Goal: Task Accomplishment & Management: Manage account settings

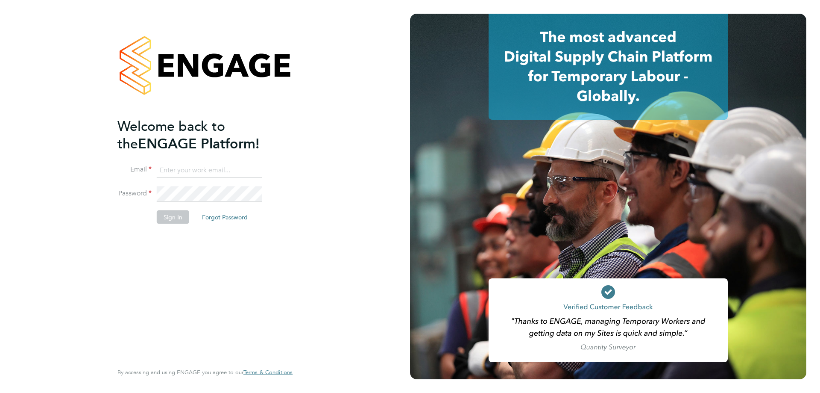
click at [210, 167] on input at bounding box center [210, 169] width 106 height 15
type input "danielle.nail@danielowen.co.uk"
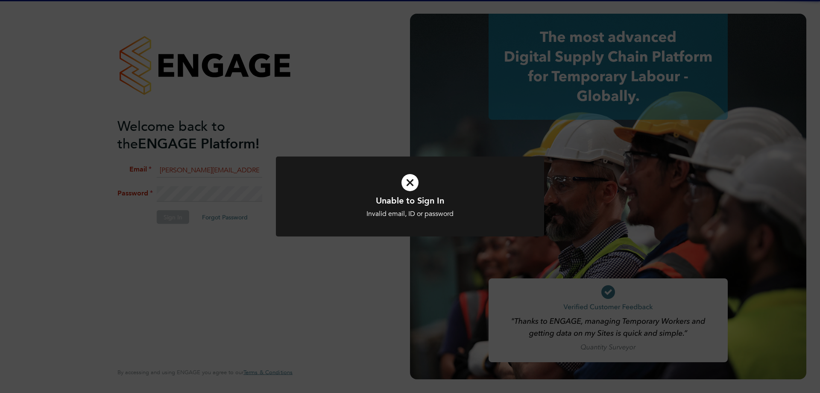
click at [259, 208] on div "Unable to Sign In Invalid email, ID or password Cancel Okay" at bounding box center [410, 196] width 820 height 393
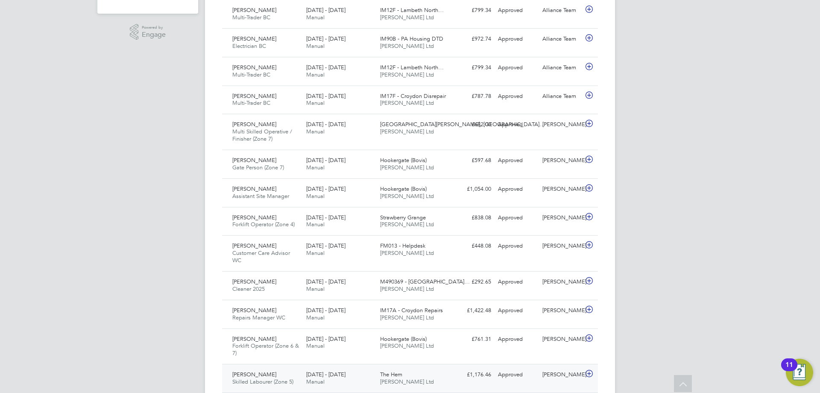
click at [451, 378] on div "£1,176.46 Approved" at bounding box center [472, 374] width 44 height 14
click at [334, 372] on span "[DATE] - [DATE]" at bounding box center [325, 373] width 39 height 7
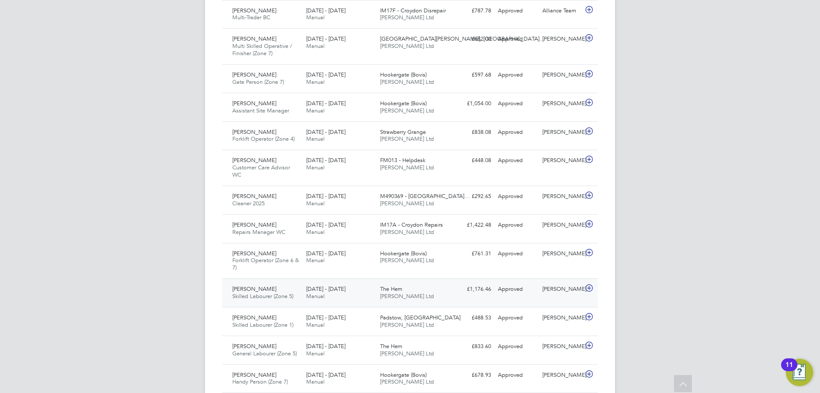
click at [399, 291] on span "The Hem" at bounding box center [391, 288] width 22 height 7
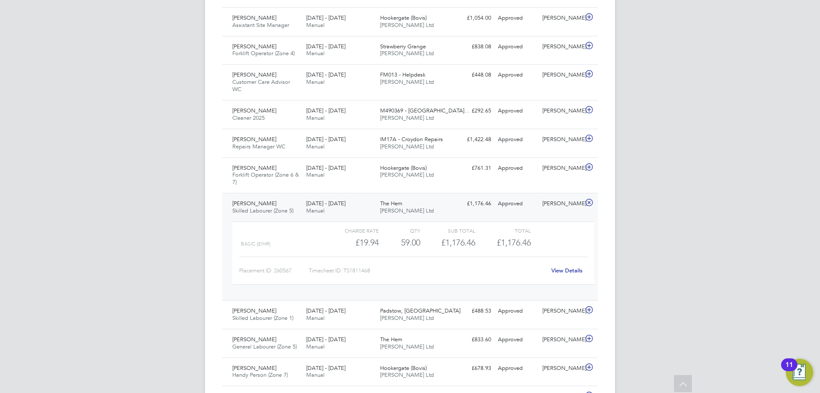
click at [571, 267] on link "View Details" at bounding box center [566, 270] width 31 height 7
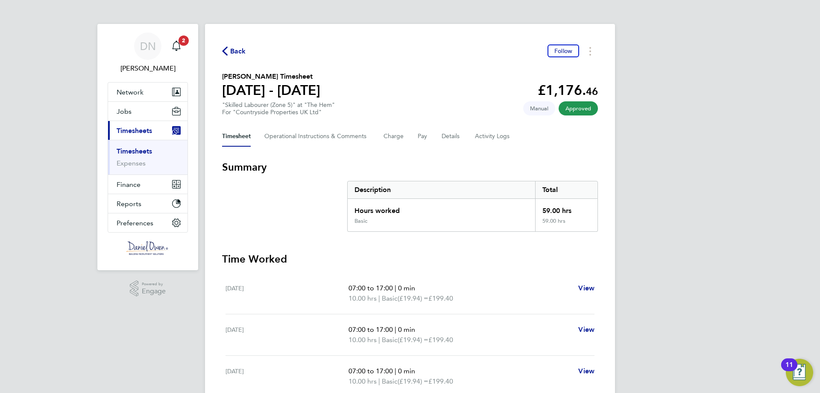
click at [226, 50] on icon "button" at bounding box center [225, 51] width 6 height 9
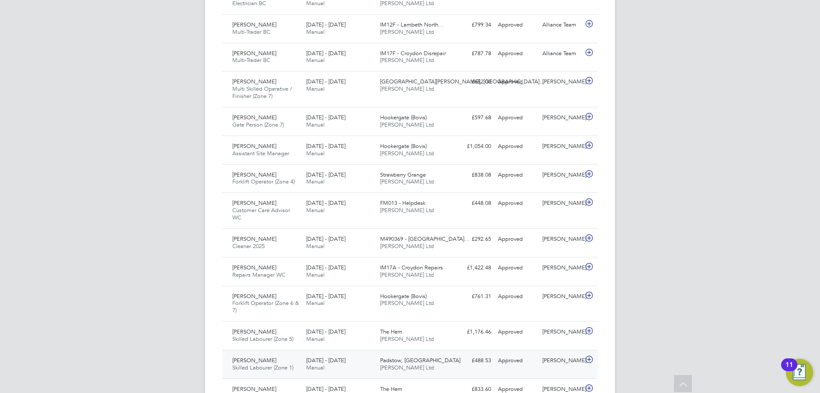
click at [316, 361] on span "[DATE] - [DATE]" at bounding box center [325, 359] width 39 height 7
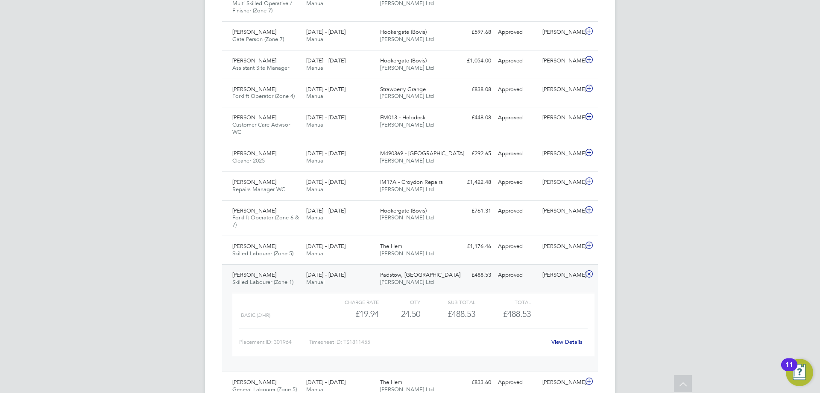
click at [570, 343] on link "View Details" at bounding box center [566, 341] width 31 height 7
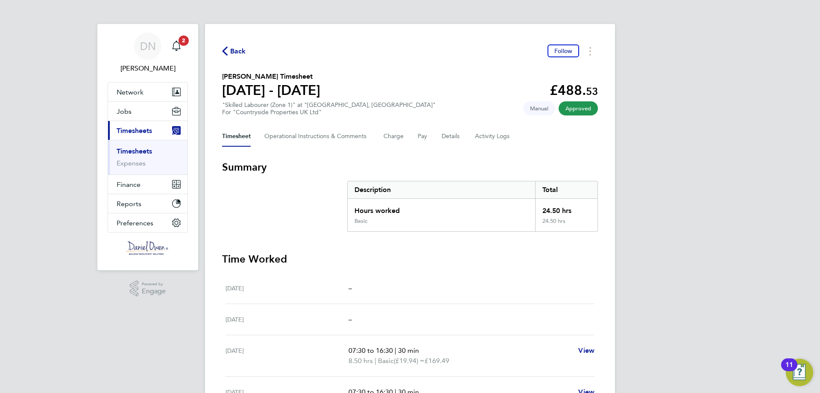
click at [231, 55] on span "Back" at bounding box center [238, 51] width 16 height 10
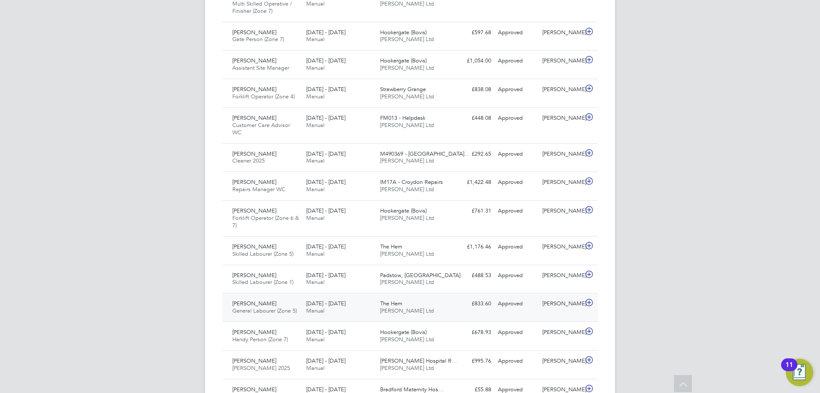
click at [306, 299] on div "25 - 31 Aug 2025 Manual" at bounding box center [340, 306] width 74 height 21
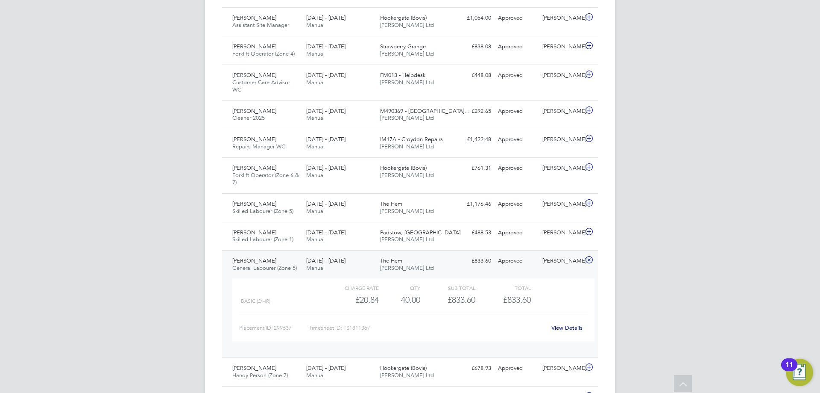
click at [568, 324] on link "View Details" at bounding box center [566, 327] width 31 height 7
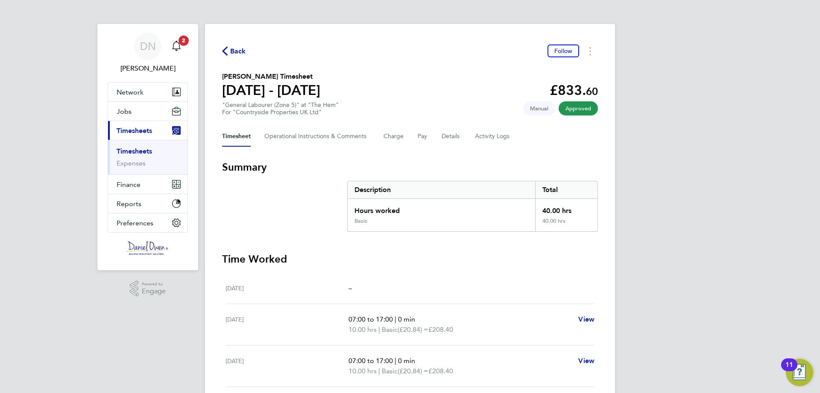
click at [237, 52] on span "Back" at bounding box center [238, 51] width 16 height 10
